Goal: Entertainment & Leisure: Consume media (video, audio)

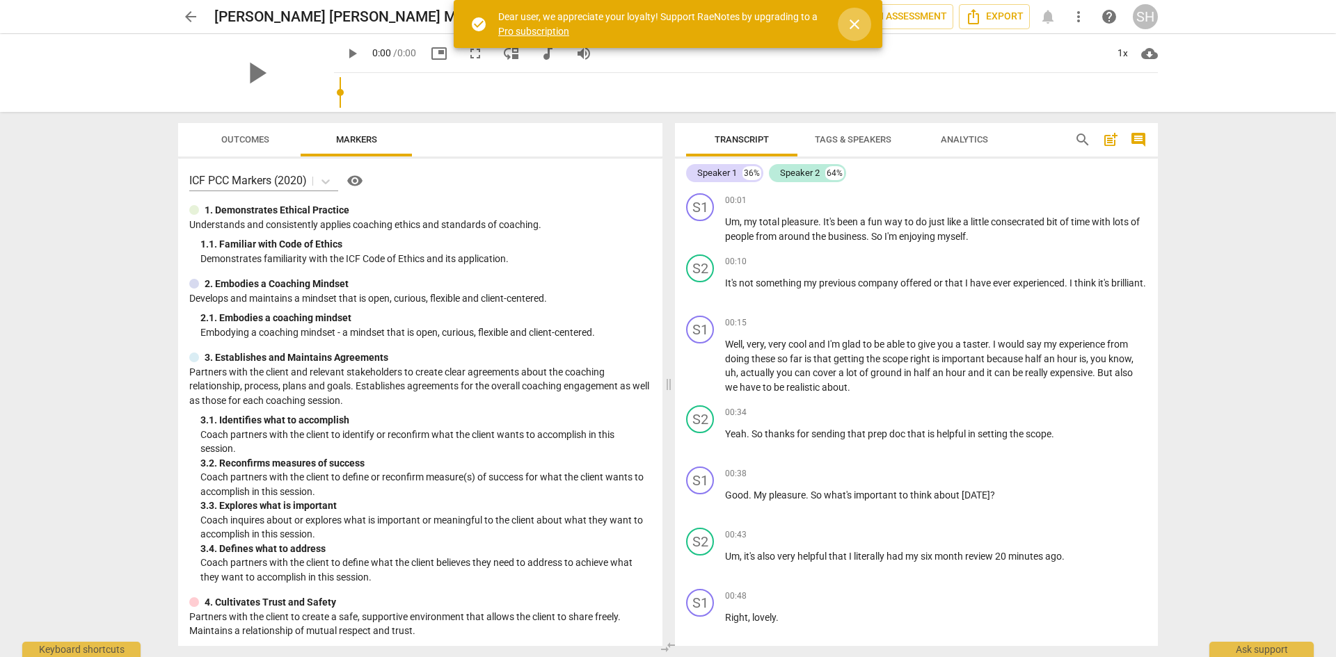
click at [859, 24] on span "close" at bounding box center [854, 24] width 17 height 17
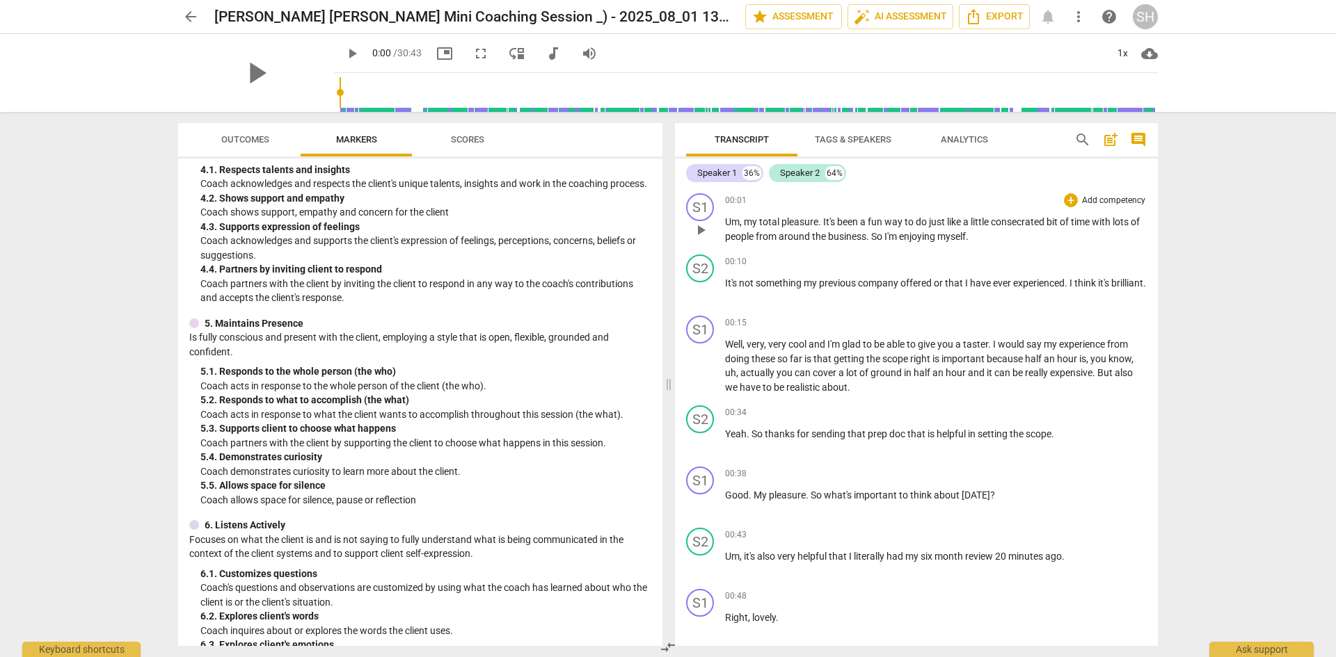
scroll to position [557, 0]
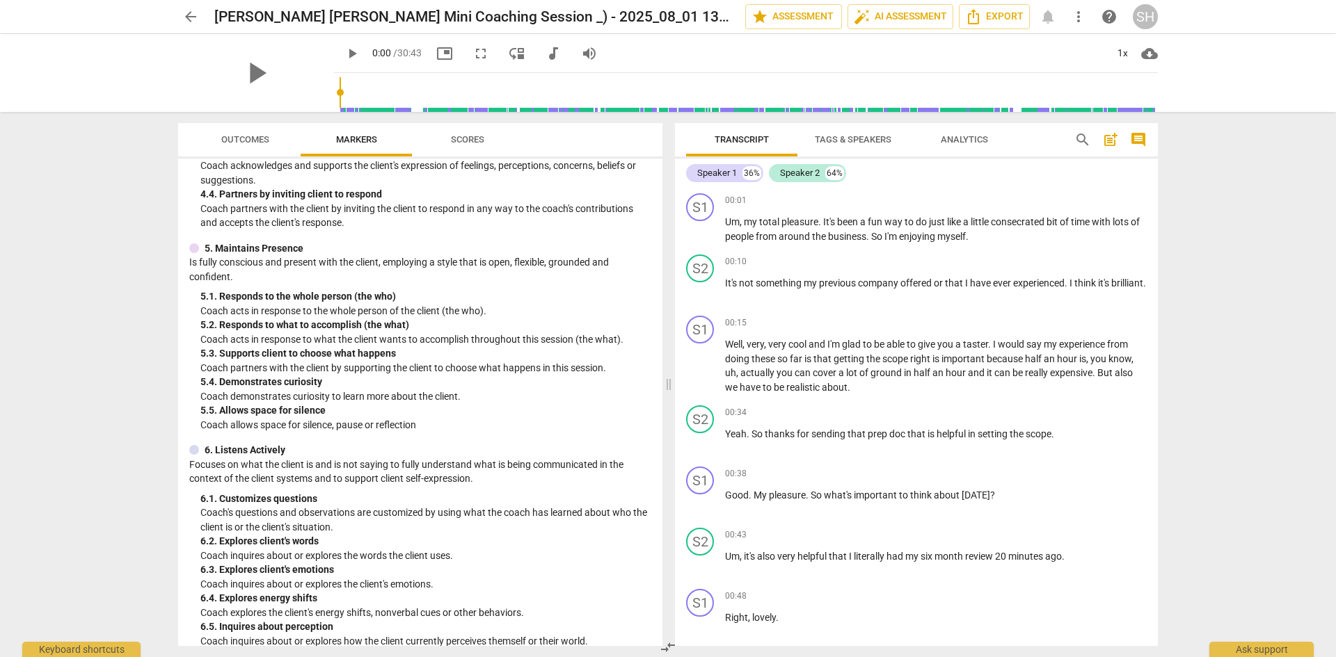
click at [1141, 138] on span "comment" at bounding box center [1138, 139] width 17 height 17
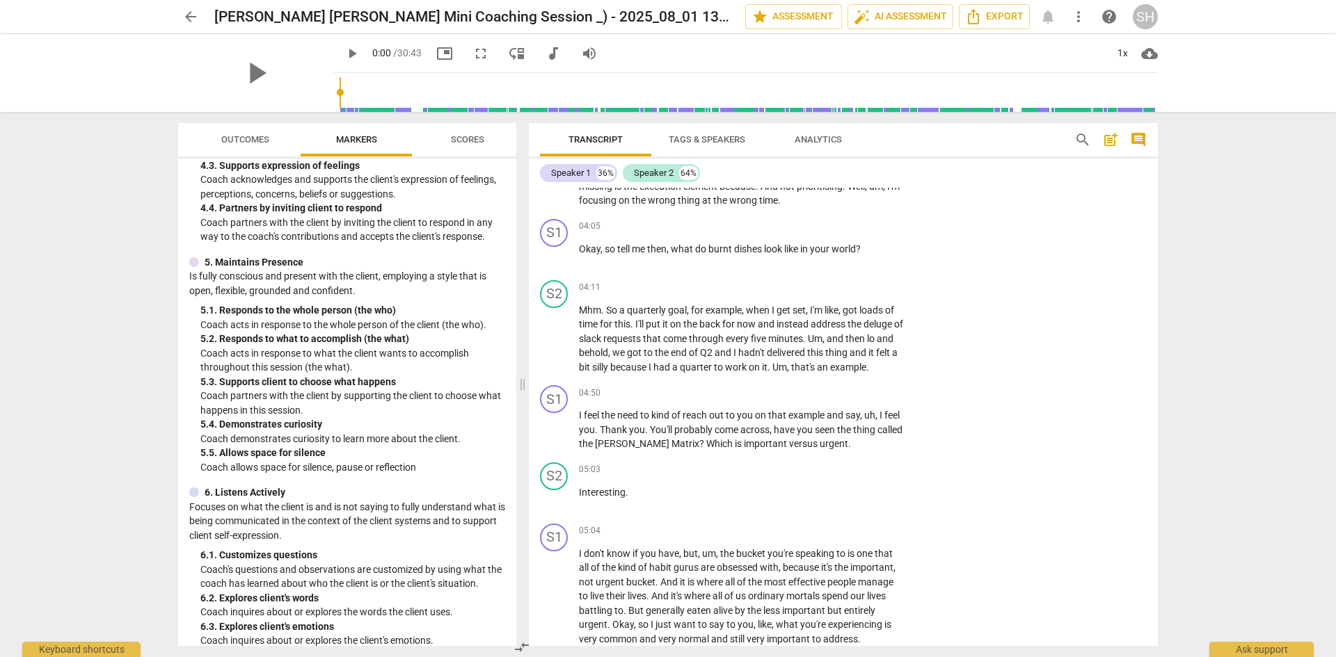
scroll to position [0, 0]
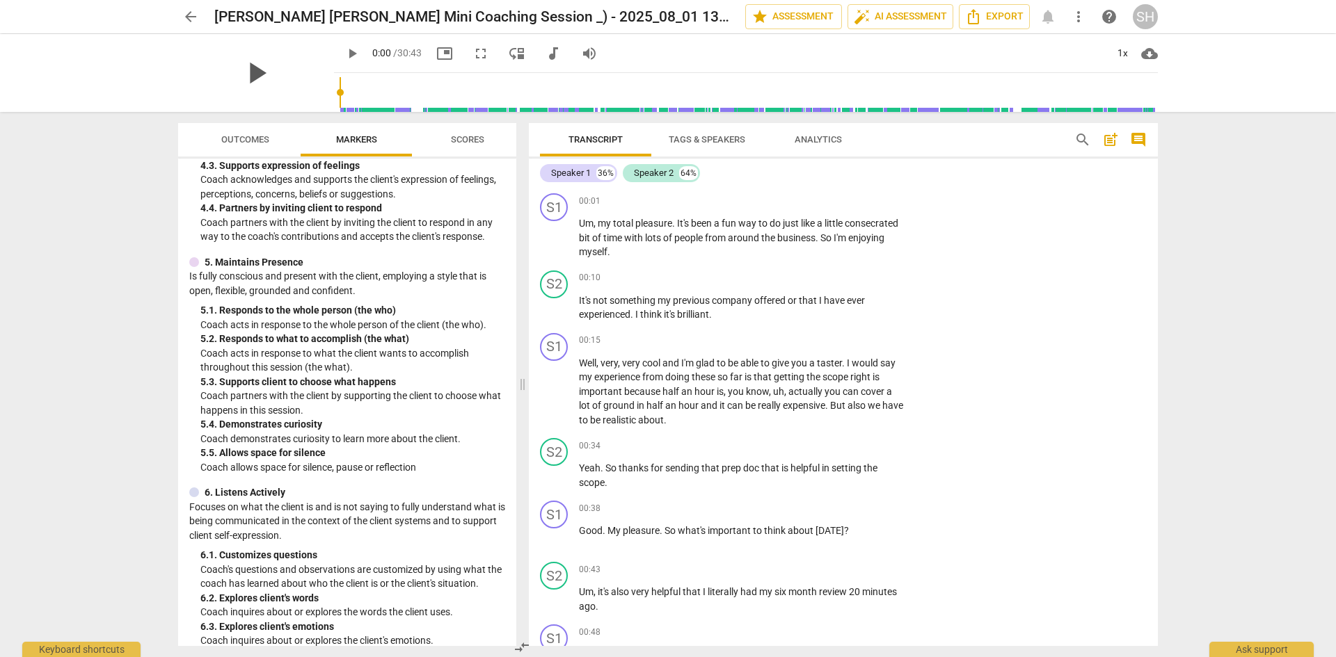
click at [248, 72] on span "play_arrow" at bounding box center [256, 73] width 36 height 36
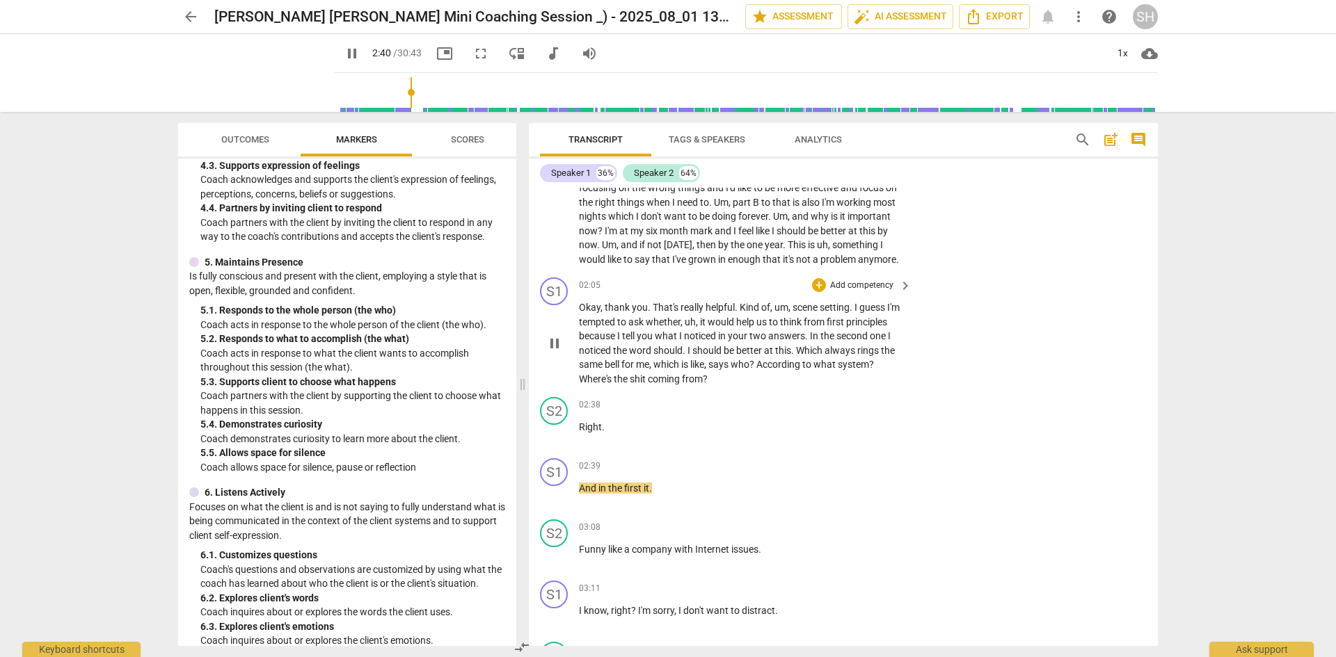
scroll to position [626, 0]
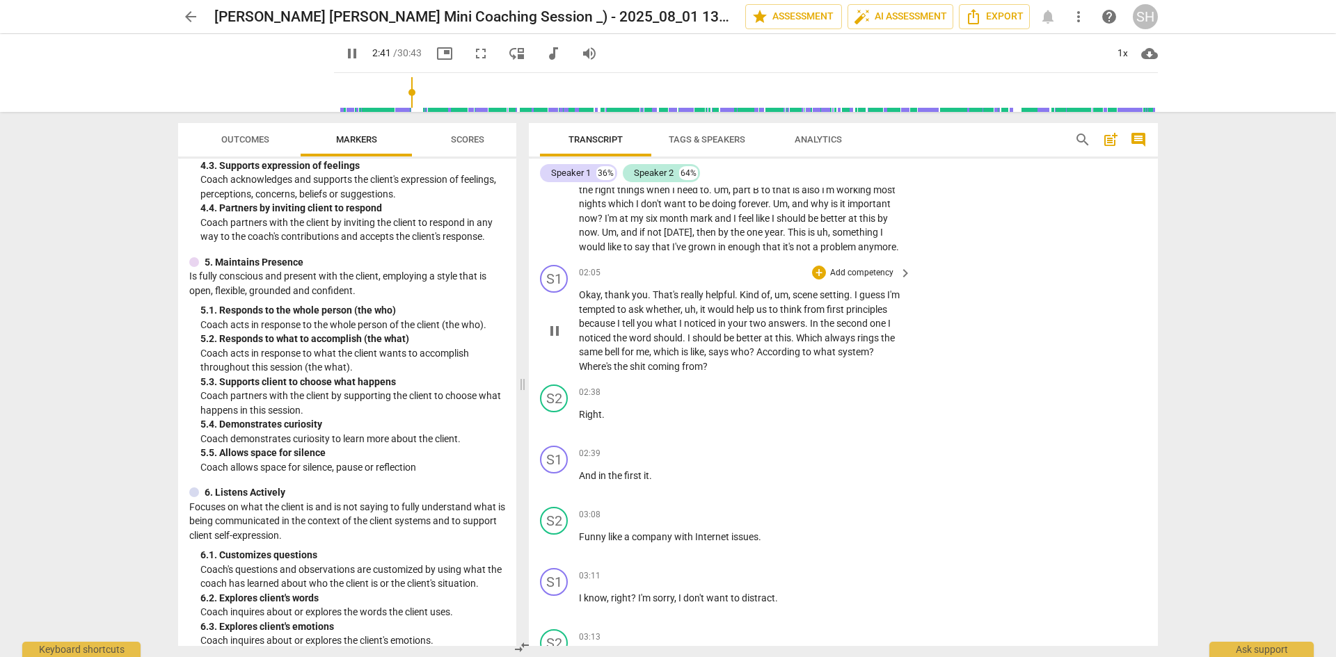
click at [554, 333] on span "pause" at bounding box center [554, 331] width 17 height 17
click at [344, 54] on span "play_arrow" at bounding box center [352, 53] width 17 height 17
click at [344, 54] on span "pause" at bounding box center [352, 53] width 17 height 17
click at [344, 54] on span "play_arrow" at bounding box center [352, 53] width 17 height 17
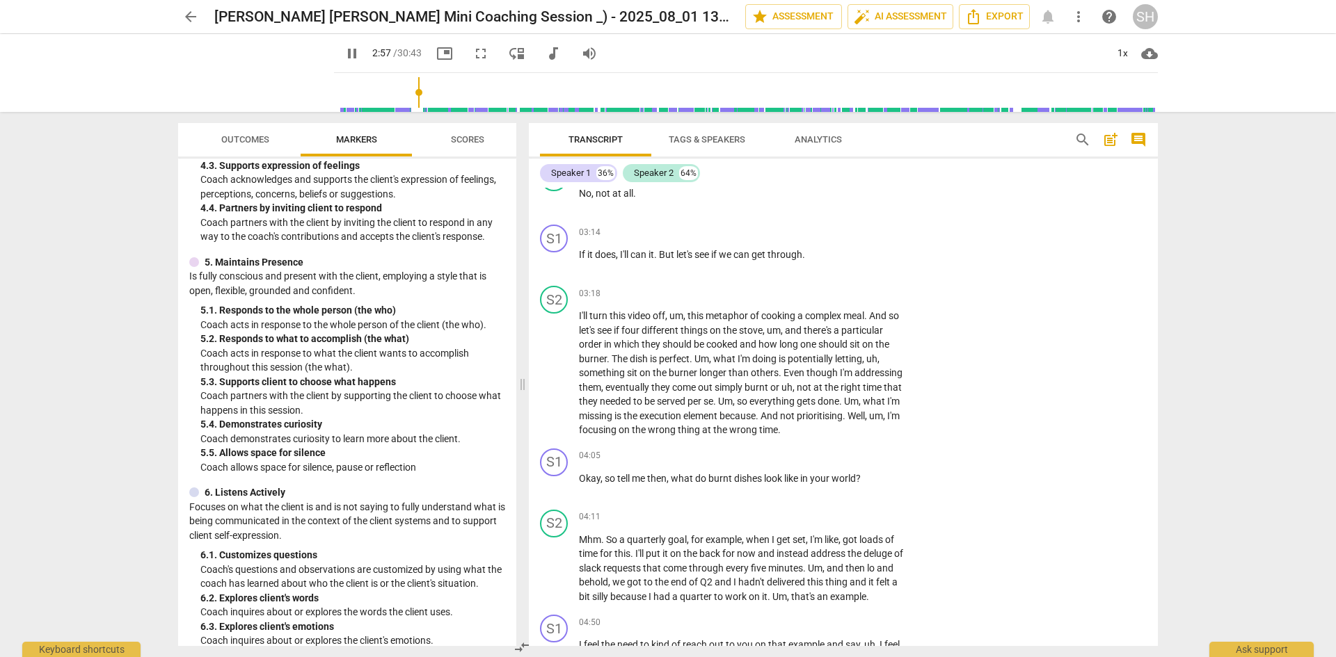
scroll to position [904, 0]
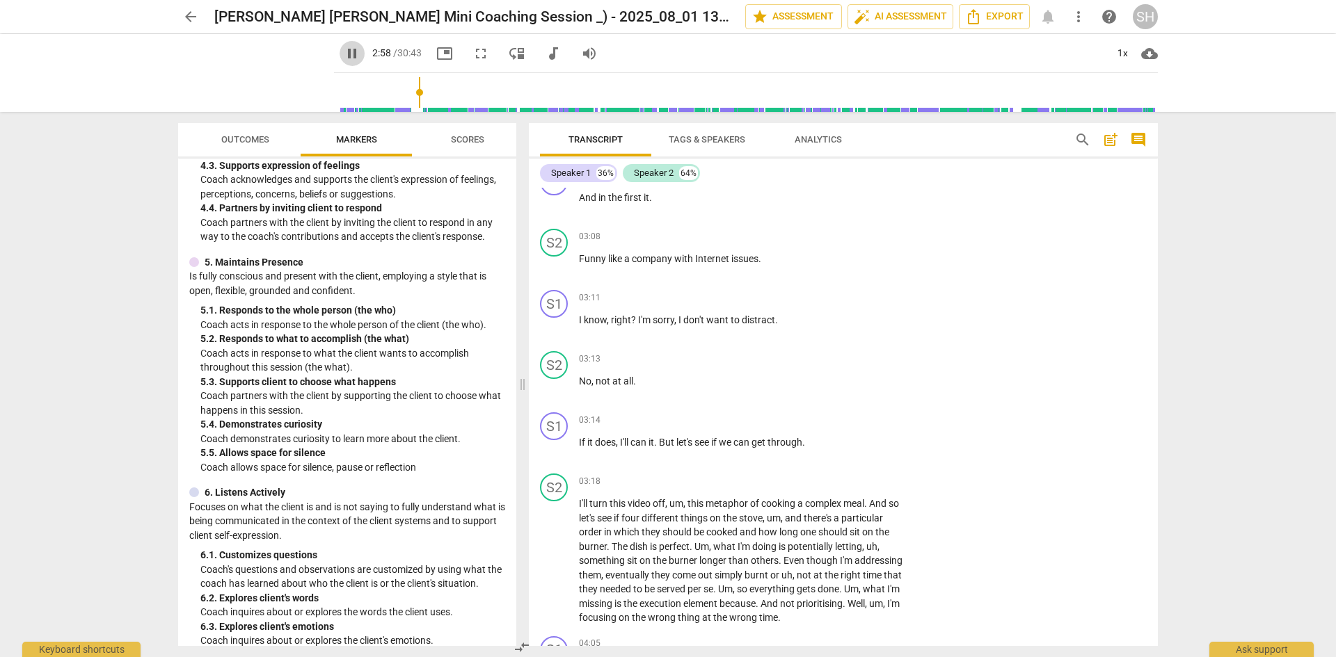
click at [344, 49] on span "pause" at bounding box center [352, 53] width 17 height 17
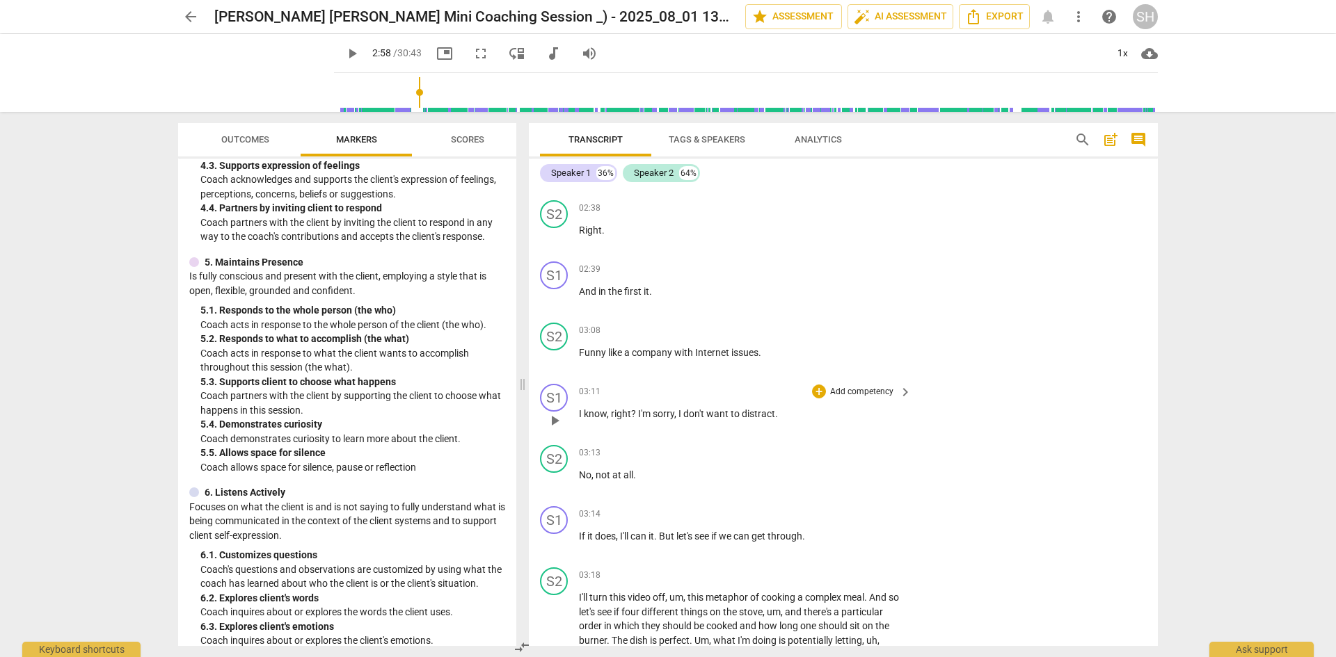
scroll to position [835, 0]
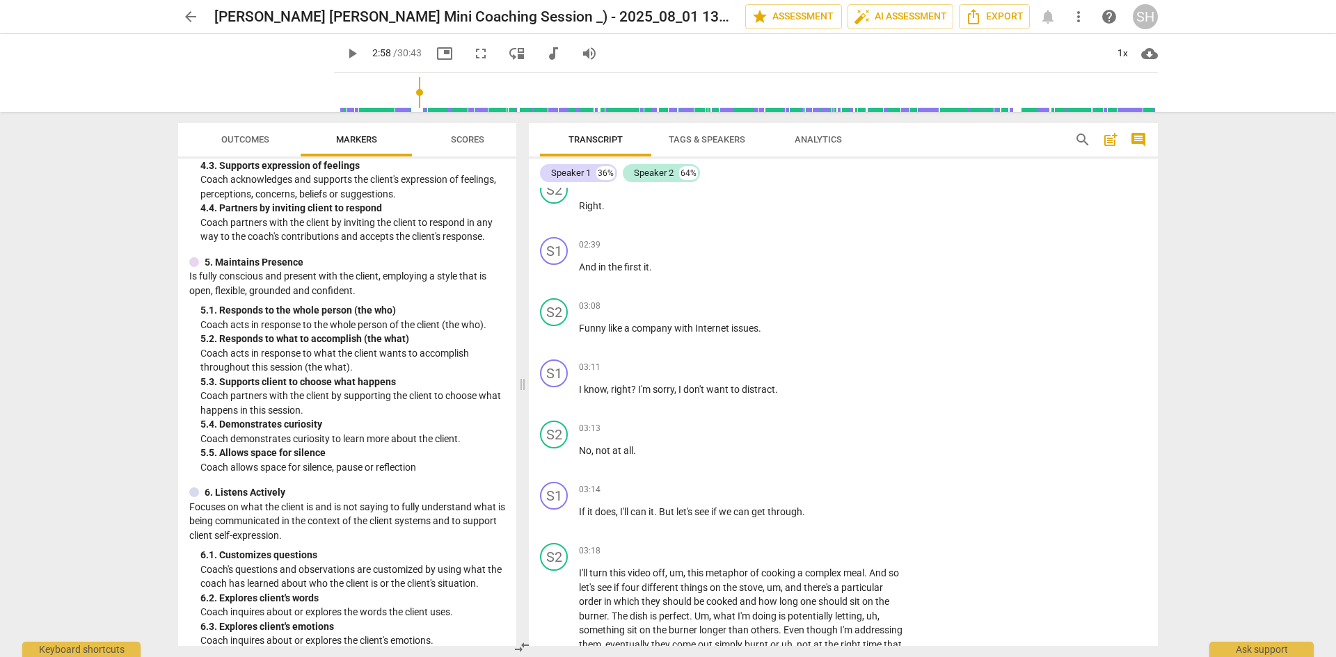
click at [344, 56] on span "play_arrow" at bounding box center [352, 53] width 17 height 17
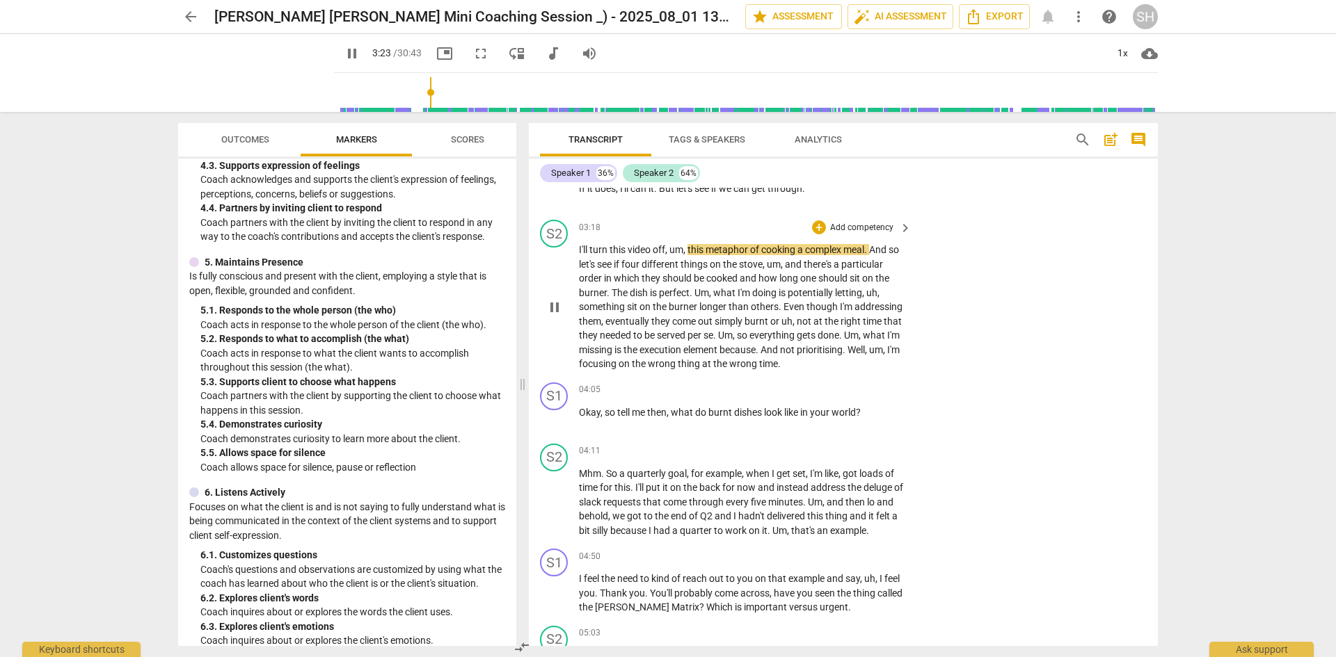
scroll to position [1183, 0]
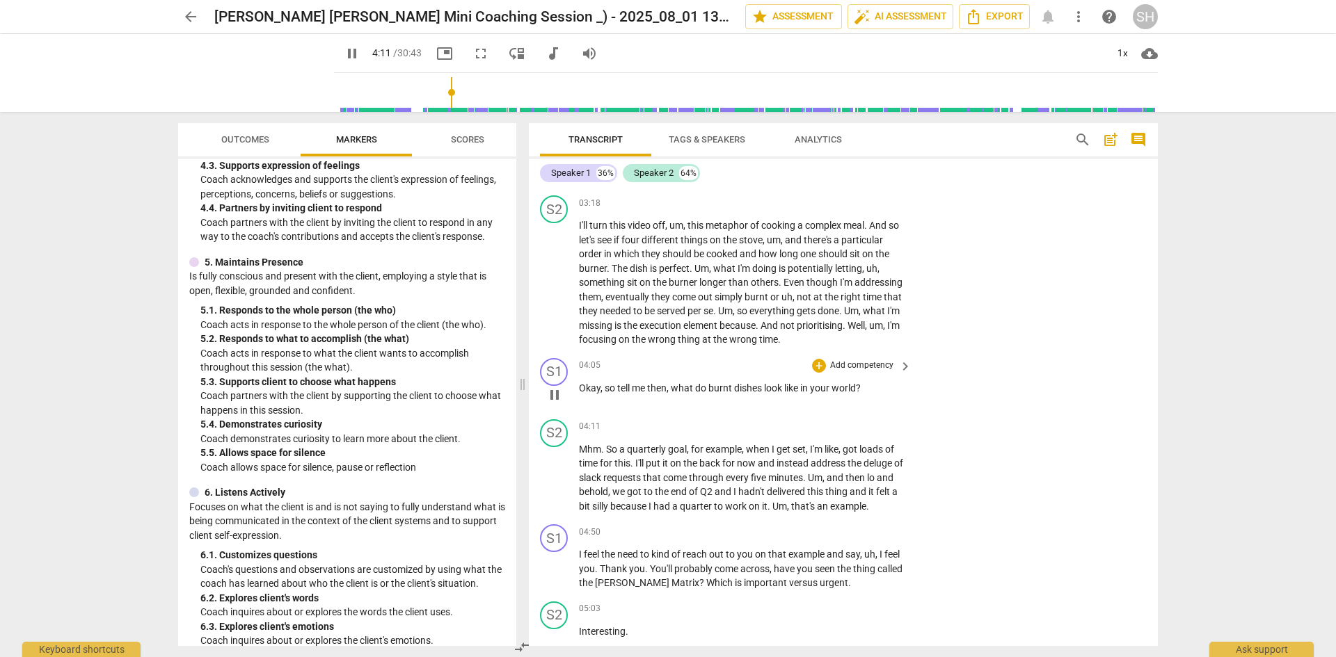
click at [554, 397] on span "pause" at bounding box center [554, 395] width 17 height 17
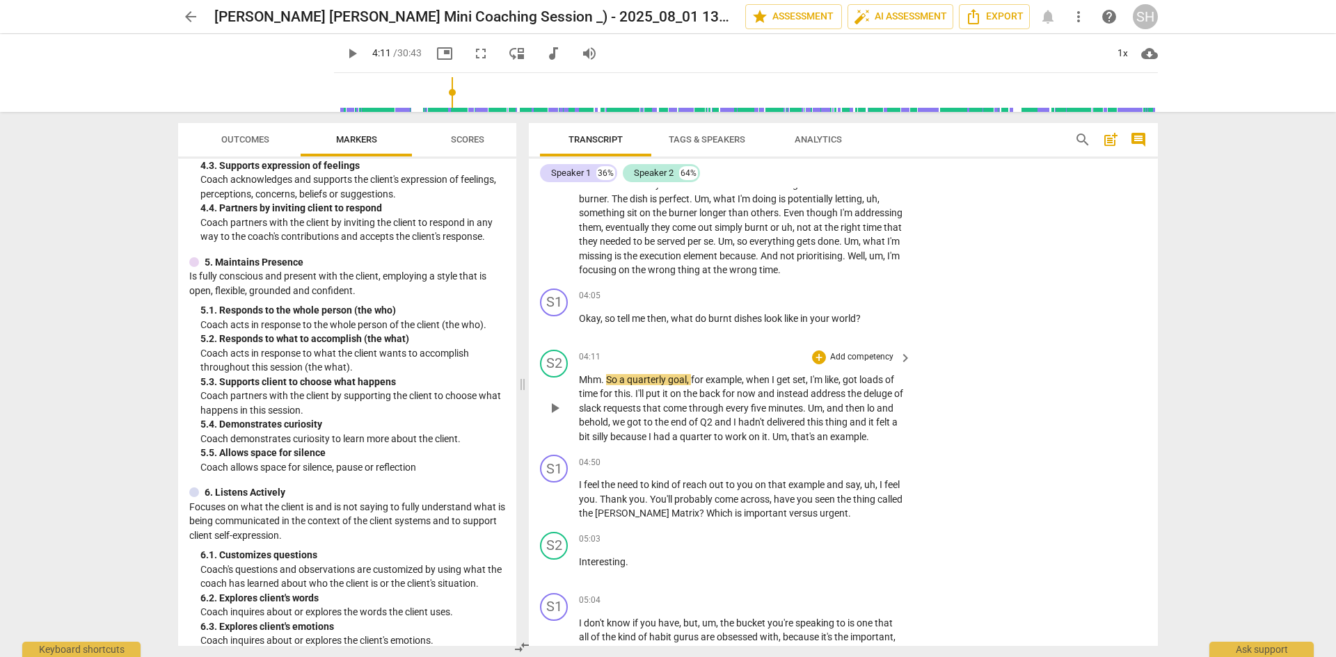
click at [559, 403] on span "play_arrow" at bounding box center [554, 408] width 17 height 17
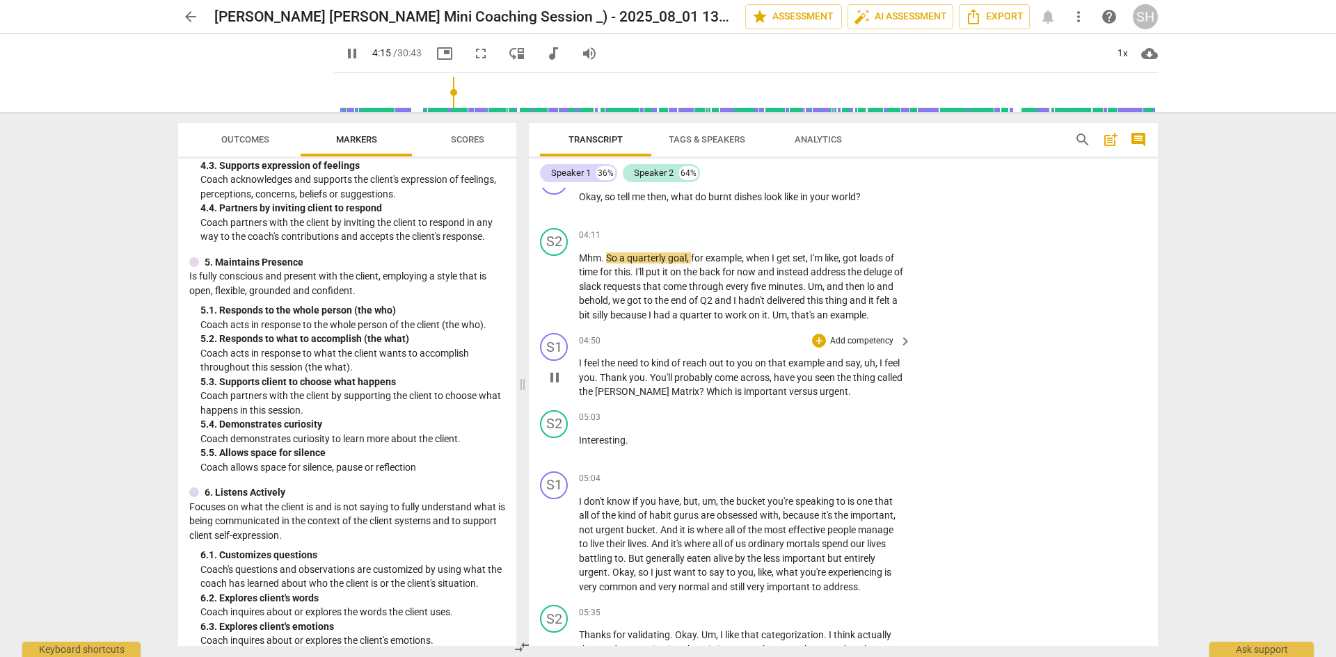
scroll to position [1391, 0]
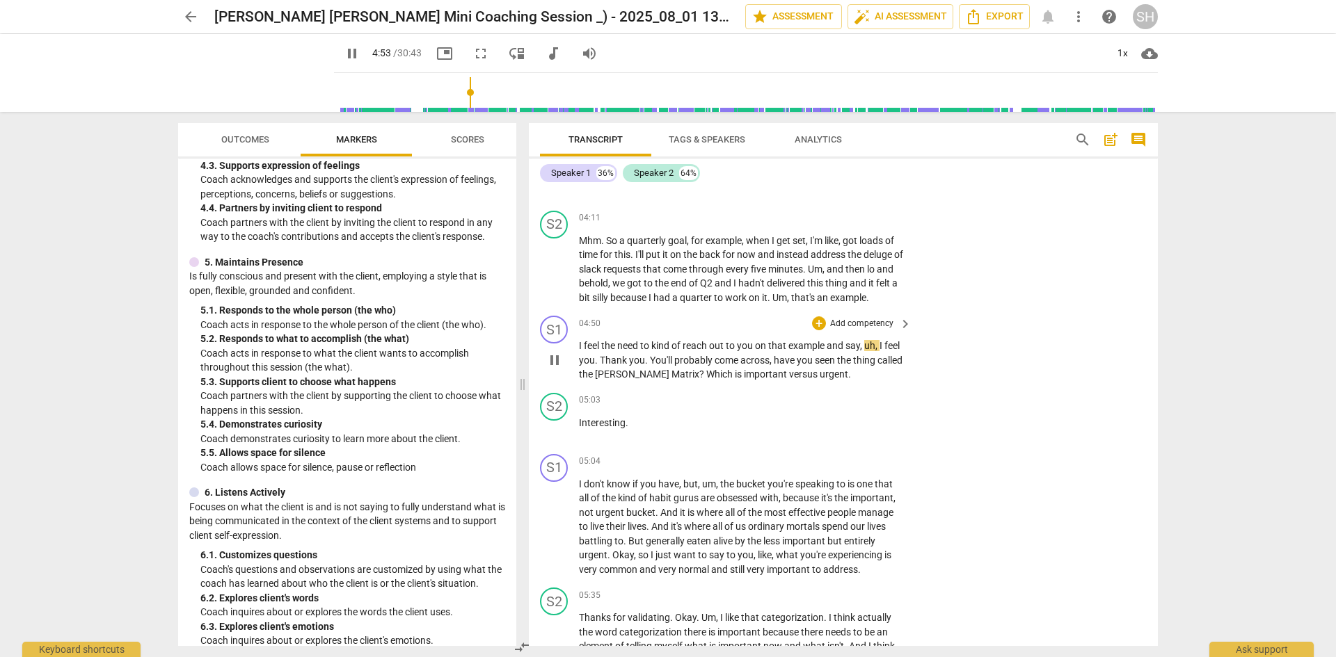
click at [552, 362] on span "pause" at bounding box center [554, 360] width 17 height 17
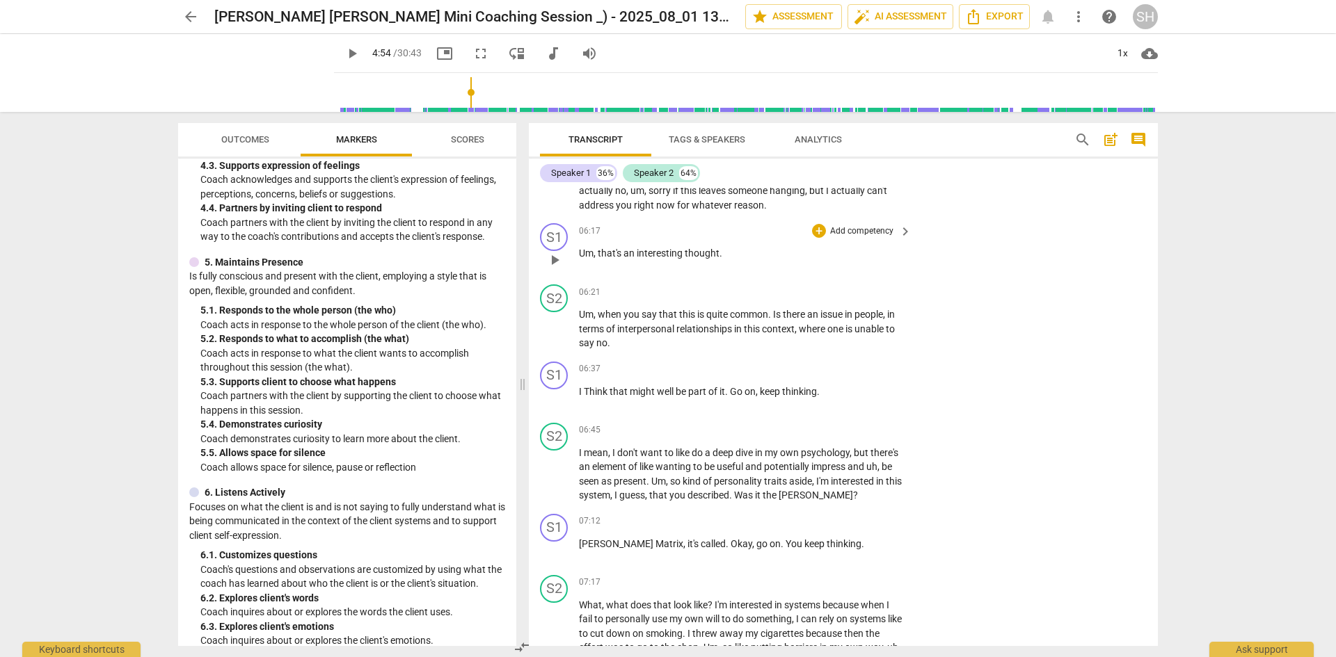
scroll to position [1878, 0]
click at [655, 464] on span "like" at bounding box center [647, 463] width 16 height 11
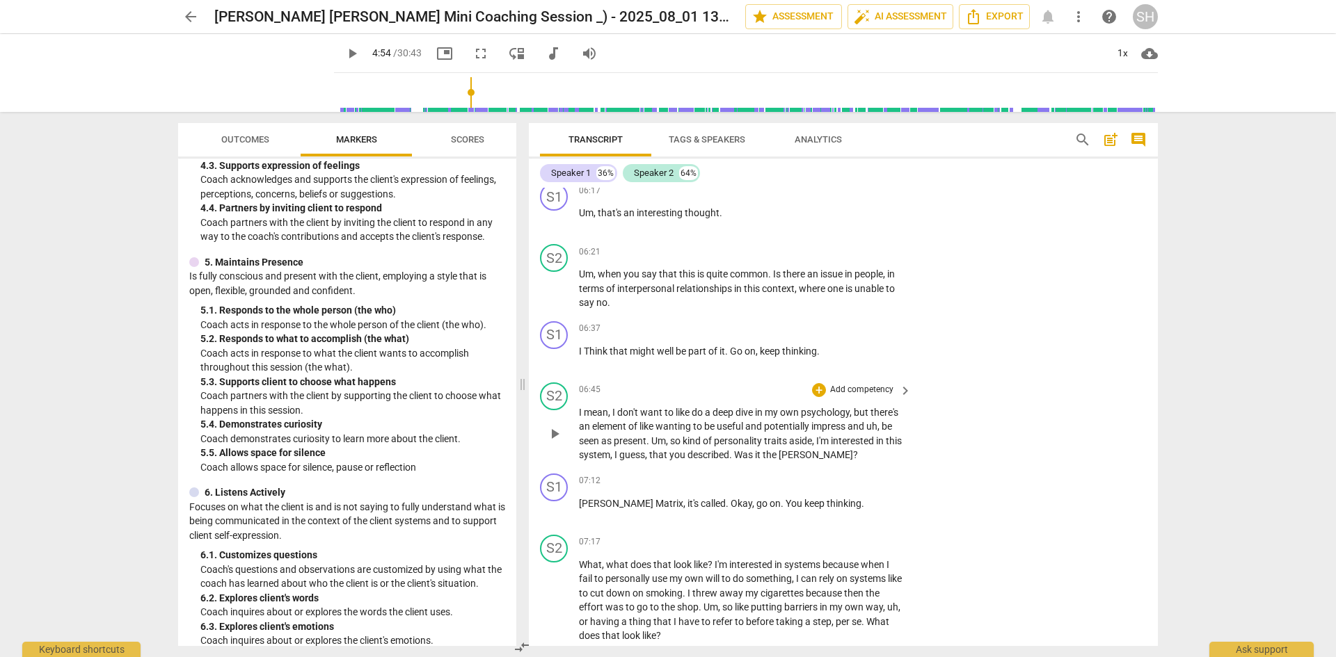
scroll to position [1948, 0]
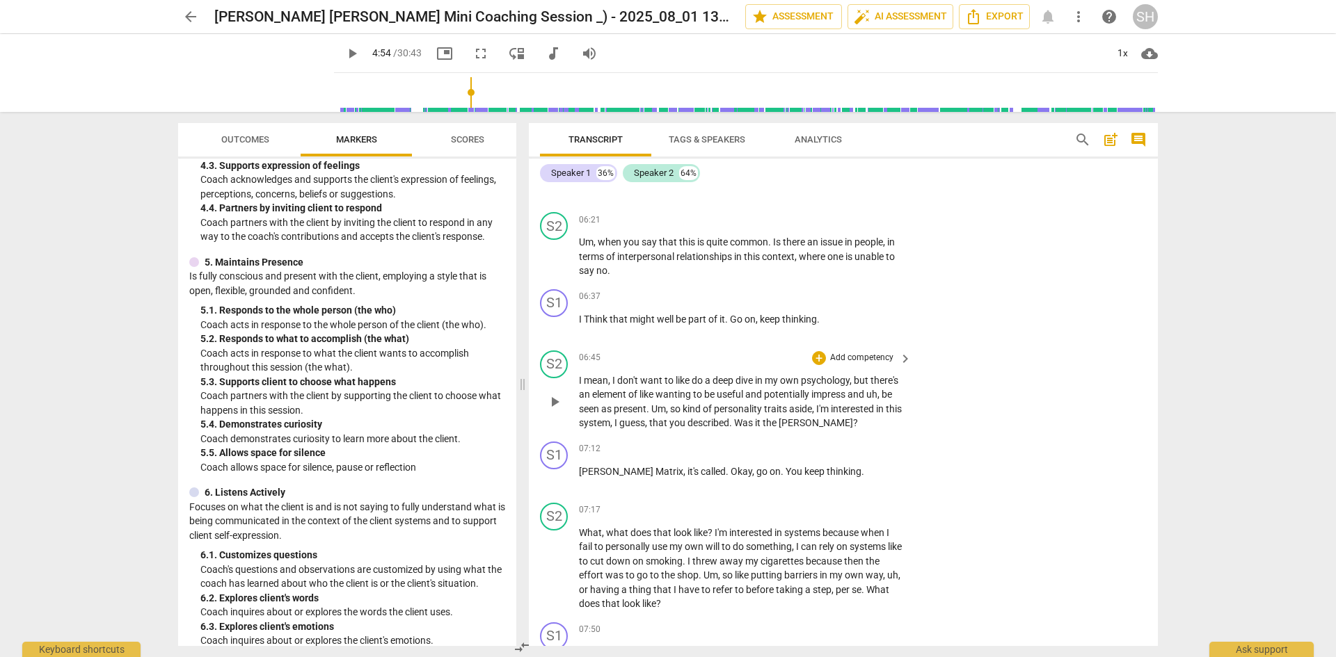
click at [586, 382] on span "mean" at bounding box center [596, 380] width 24 height 11
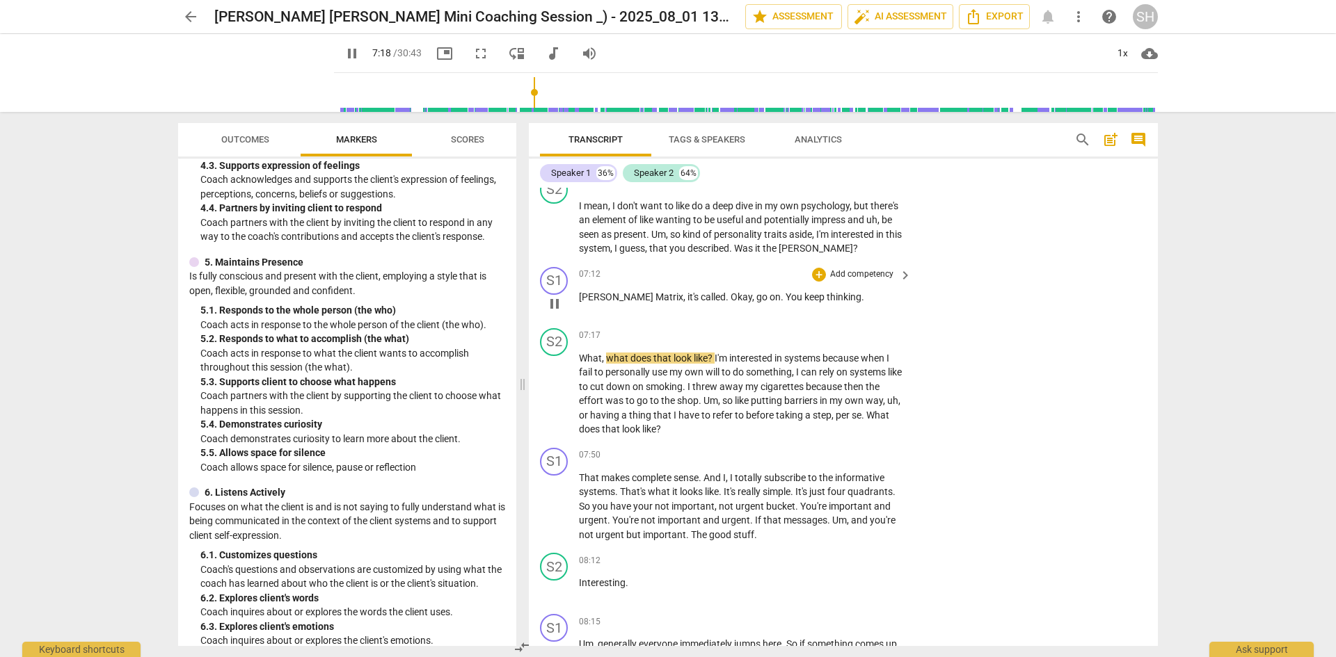
scroll to position [2157, 0]
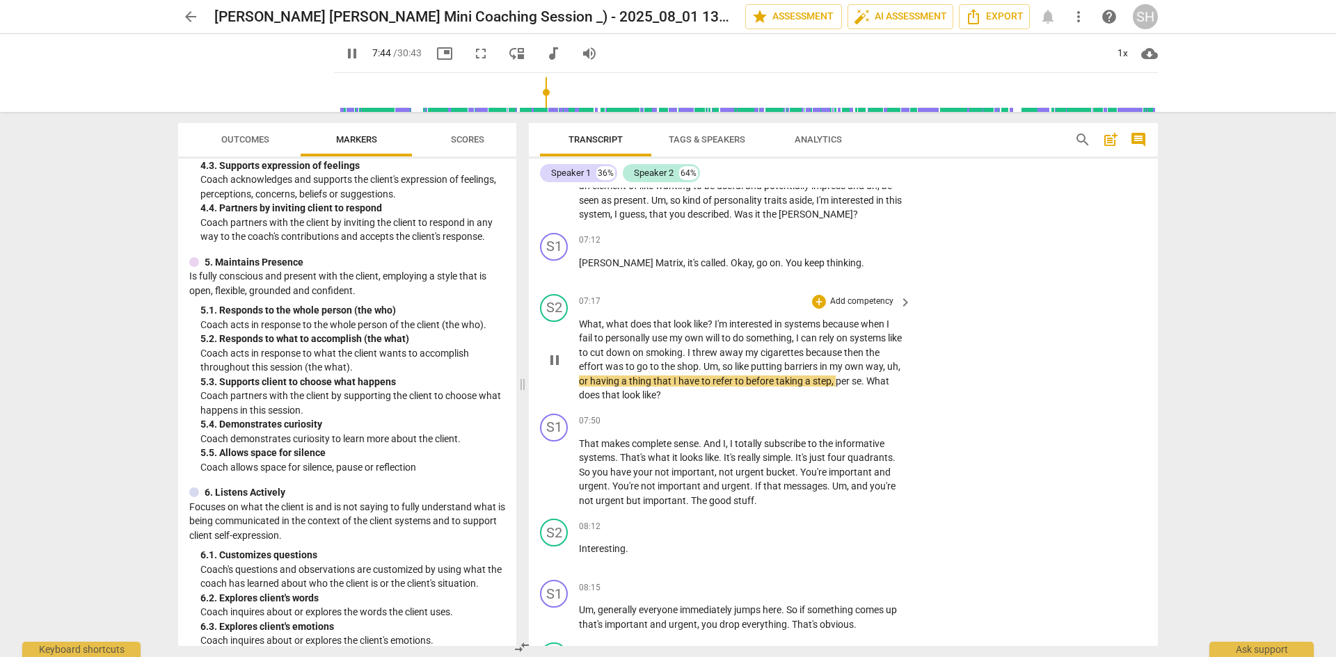
click at [554, 369] on span "pause" at bounding box center [554, 360] width 17 height 17
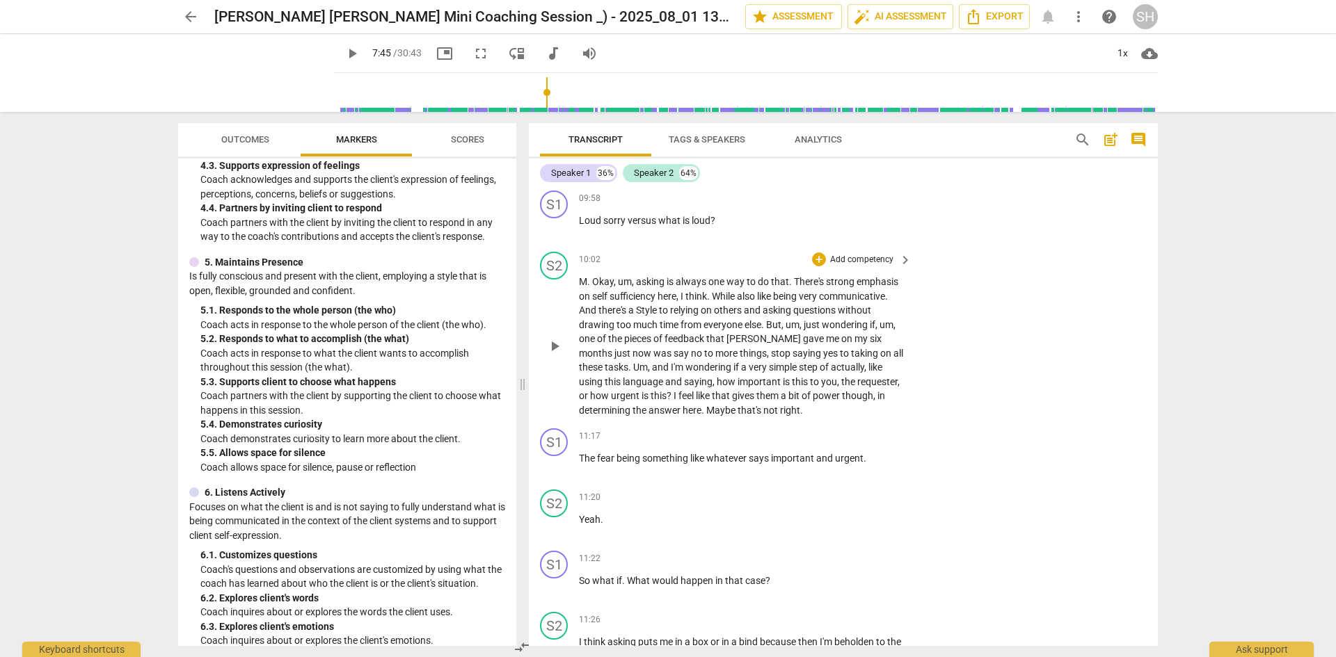
scroll to position [3131, 0]
click at [554, 278] on div "S2" at bounding box center [554, 265] width 28 height 28
click at [744, 262] on div at bounding box center [668, 328] width 1336 height 657
click at [554, 354] on span "play_arrow" at bounding box center [554, 345] width 17 height 17
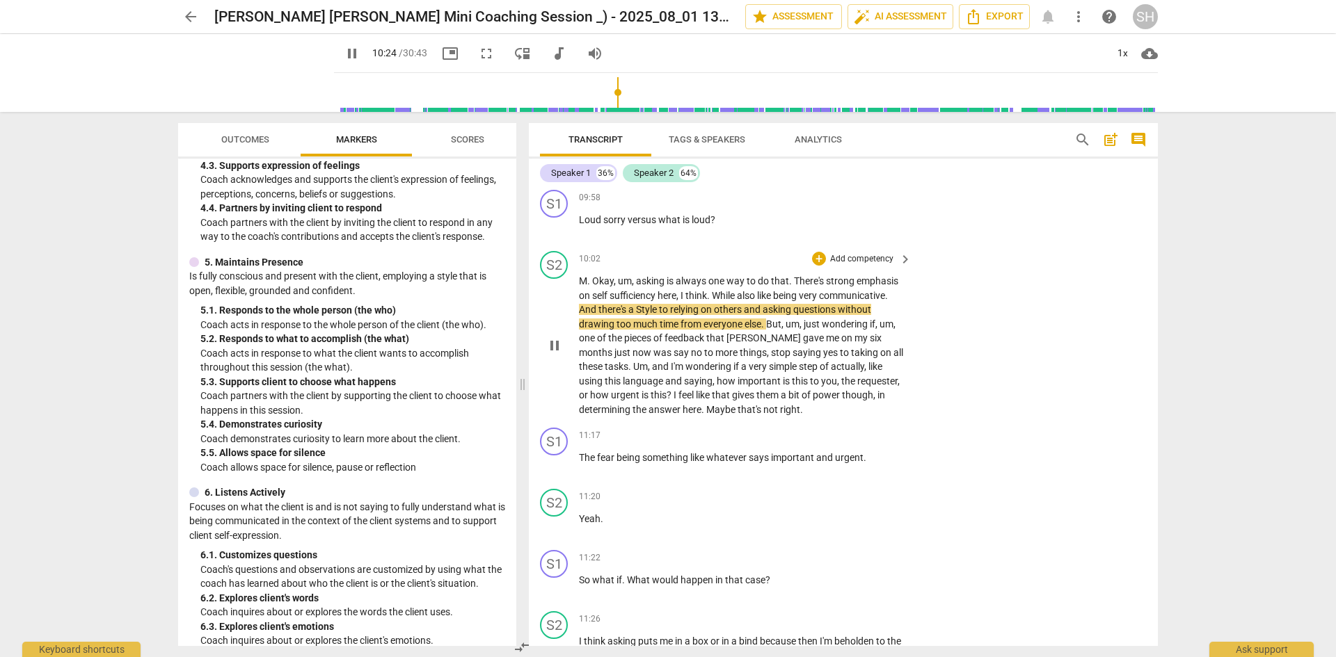
click at [737, 387] on span "important" at bounding box center [759, 381] width 45 height 11
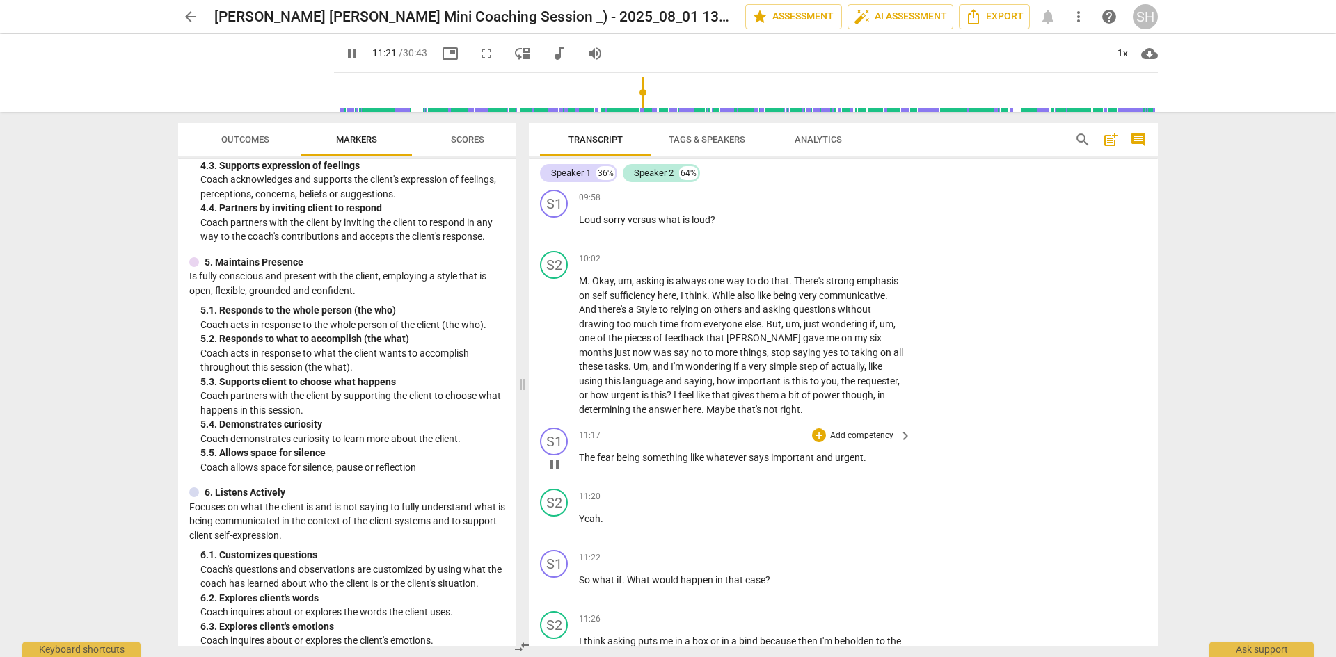
click at [558, 473] on span "pause" at bounding box center [554, 464] width 17 height 17
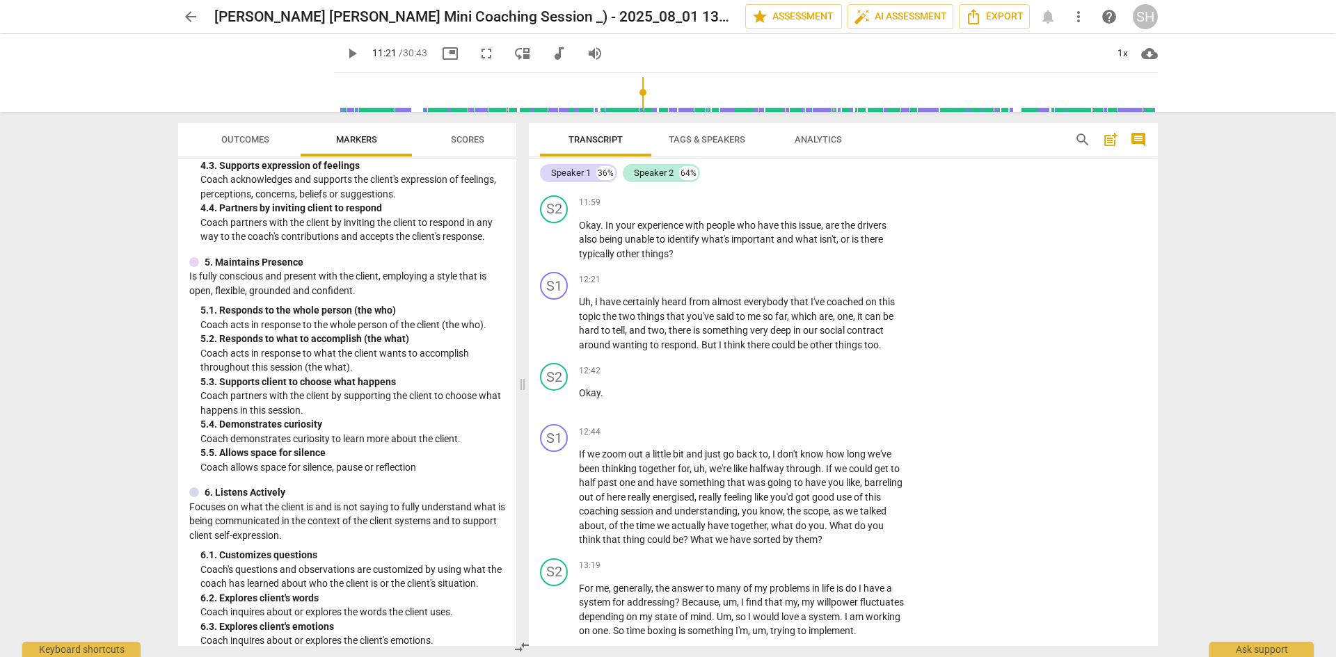
scroll to position [3687, 0]
click at [582, 230] on span "Okay" at bounding box center [590, 224] width 22 height 11
click at [552, 505] on span "pause" at bounding box center [554, 496] width 17 height 17
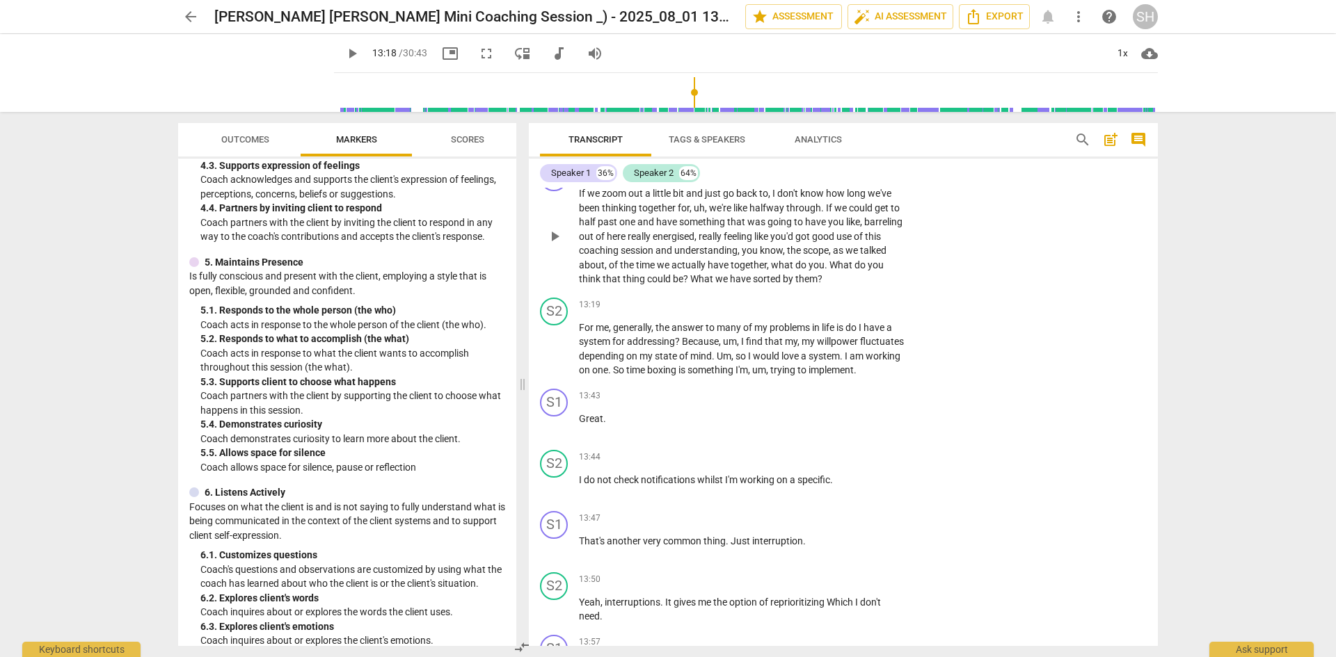
scroll to position [3965, 0]
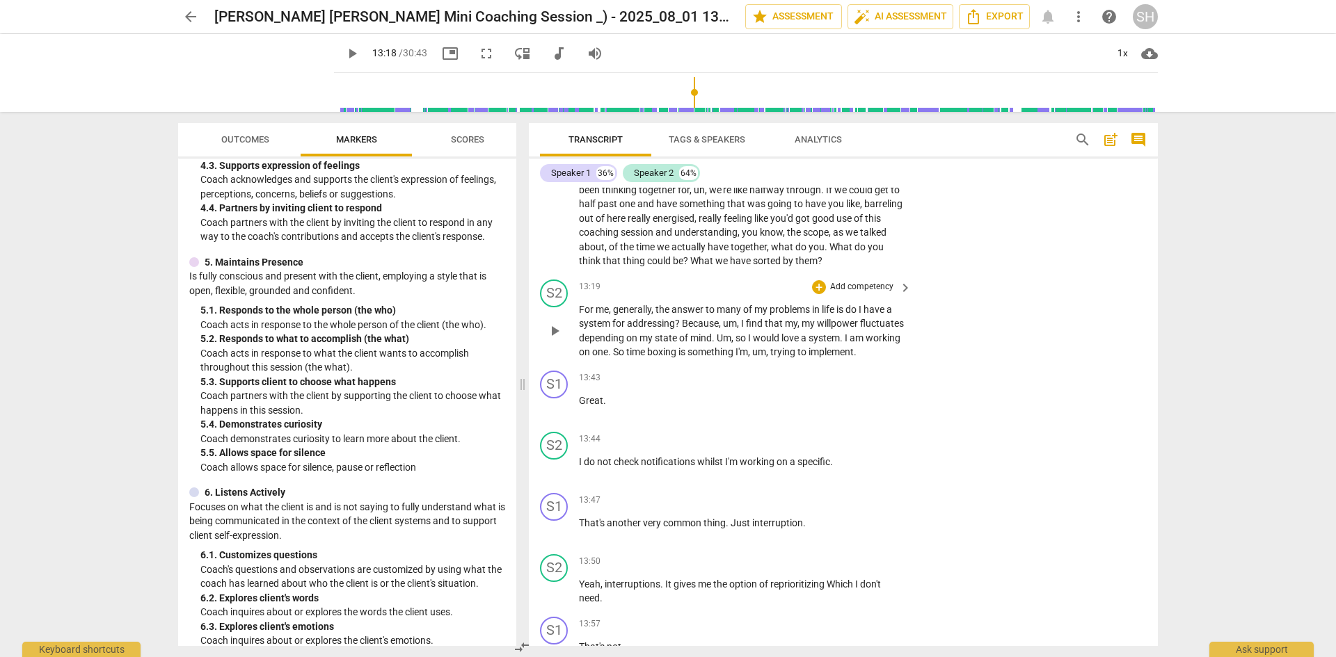
click at [582, 315] on span "For" at bounding box center [587, 309] width 17 height 11
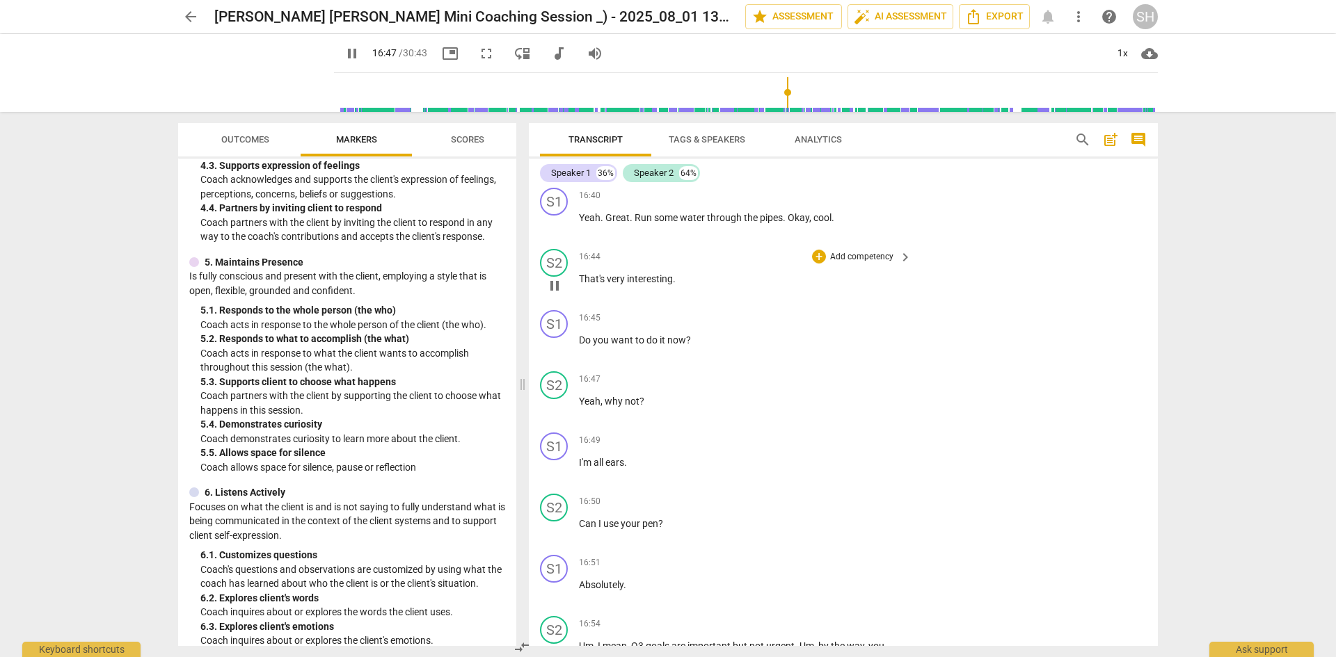
scroll to position [5218, 0]
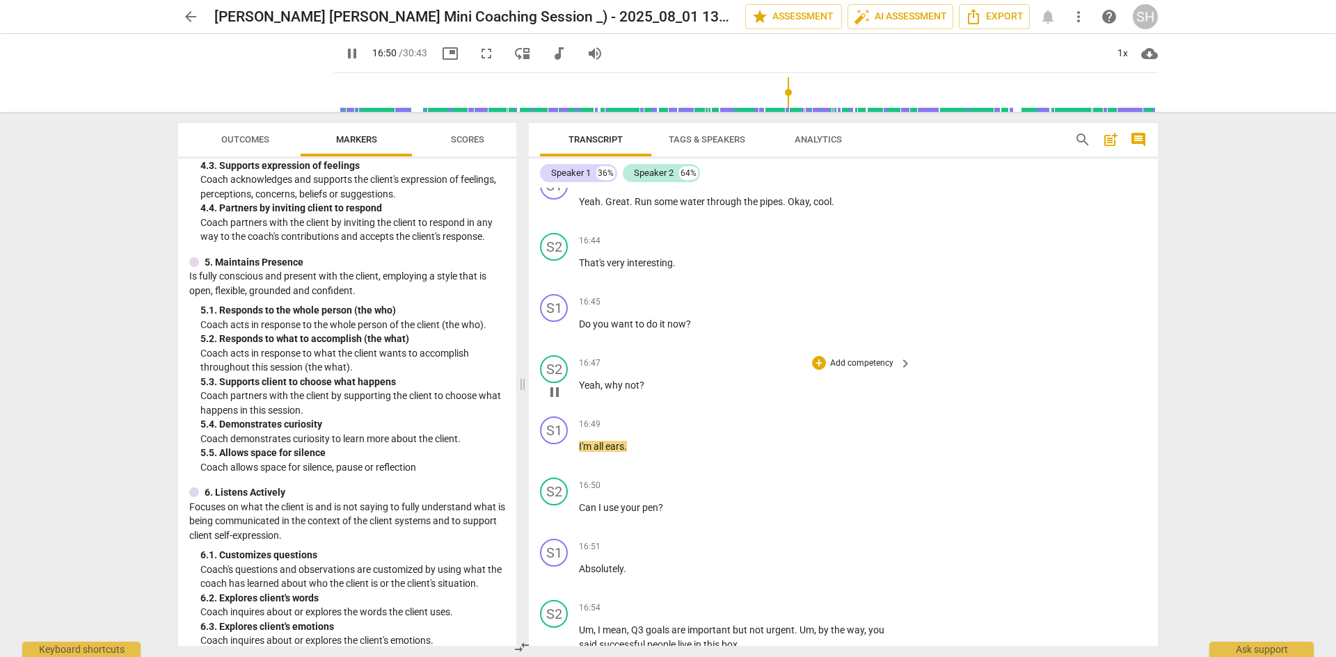
click at [556, 401] on span "pause" at bounding box center [554, 392] width 17 height 17
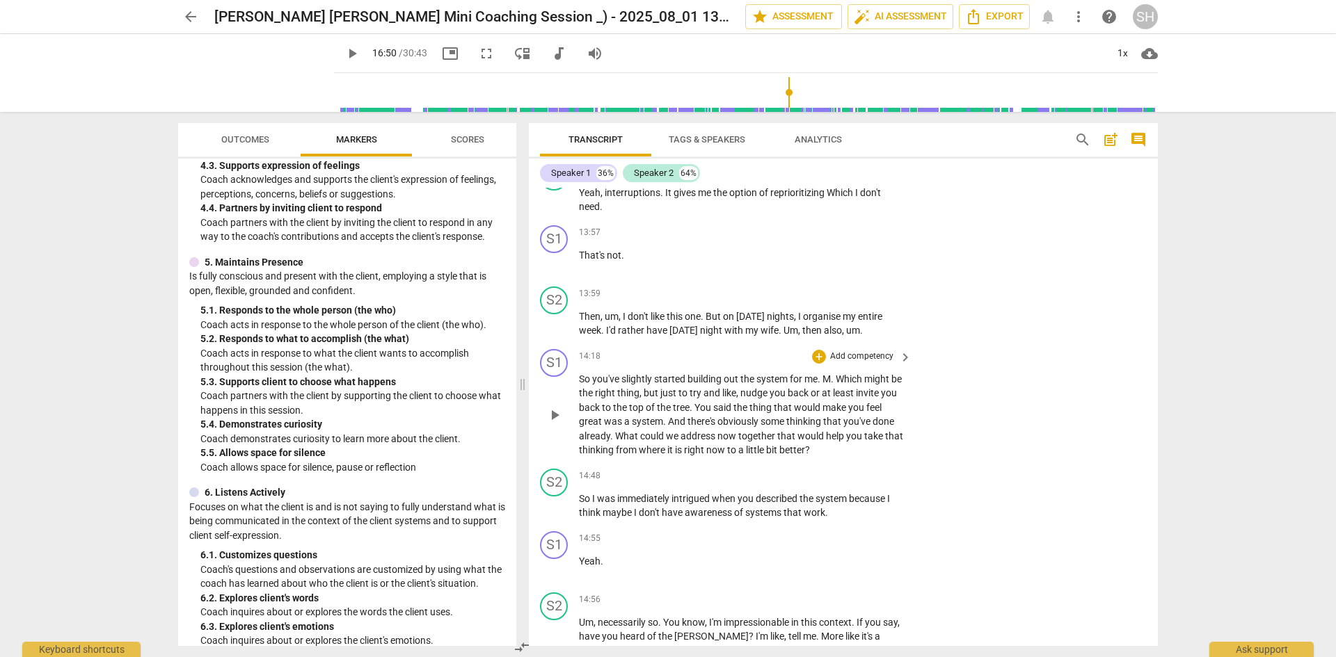
scroll to position [4313, 0]
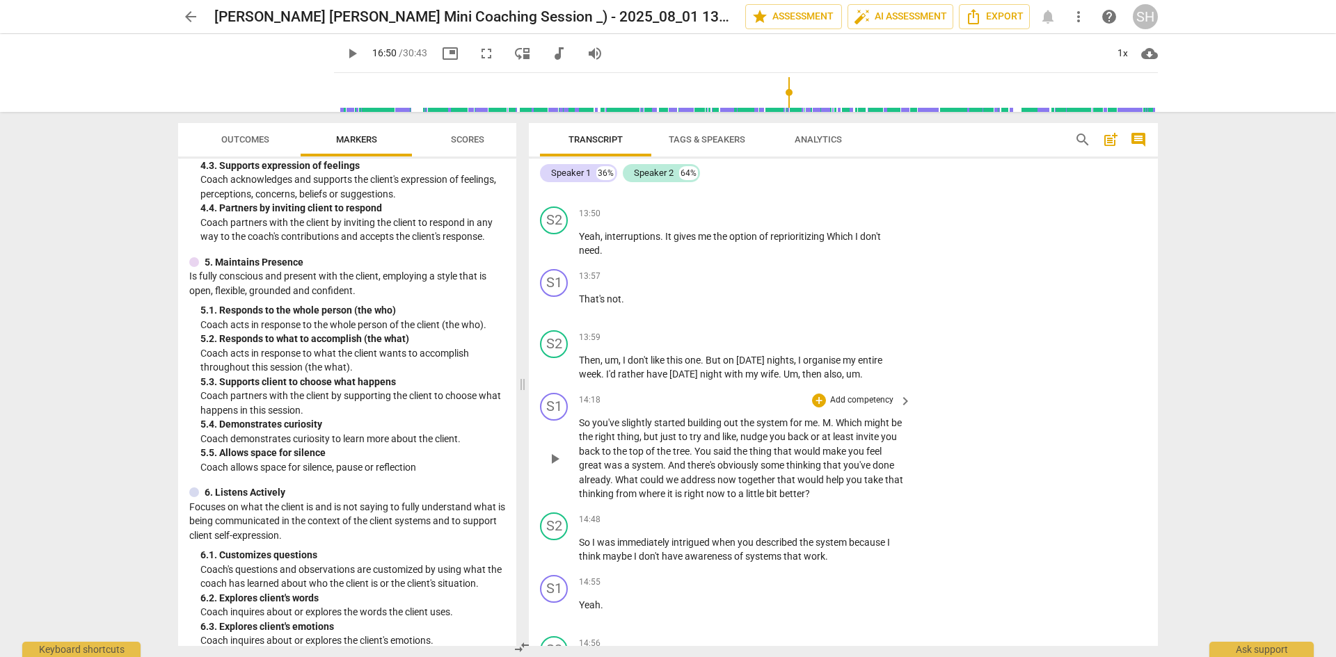
type input "1011"
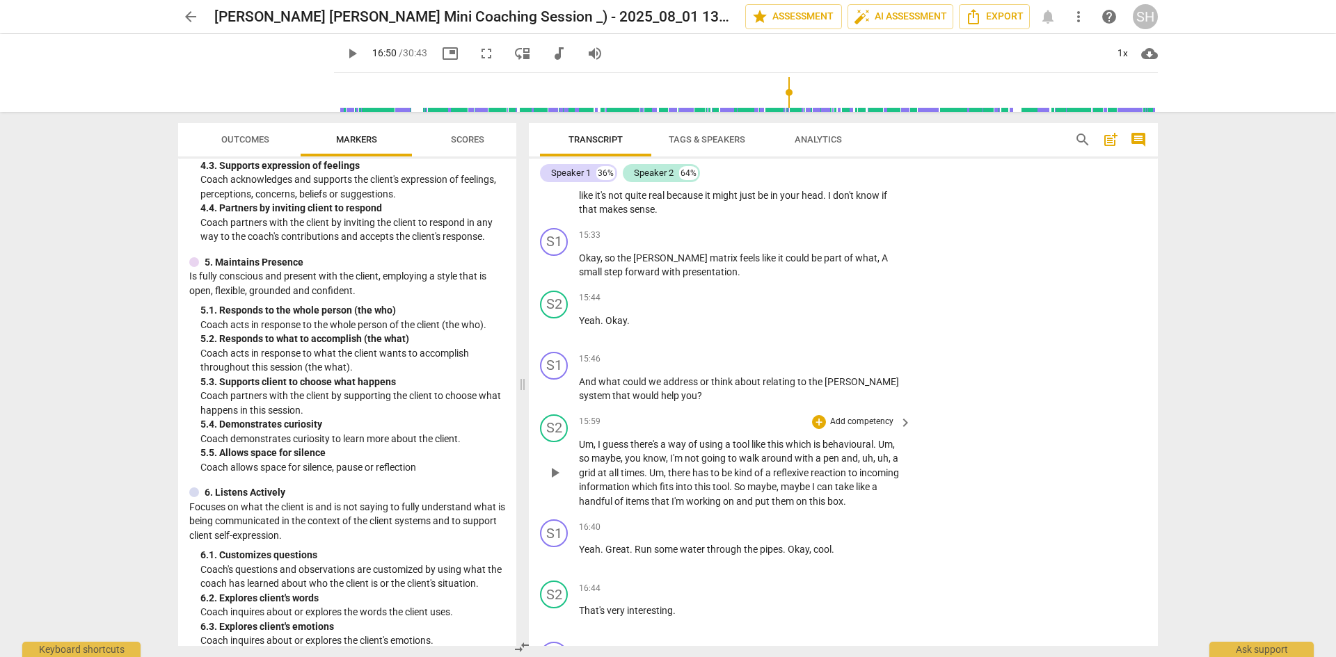
scroll to position [4939, 0]
